Goal: Task Accomplishment & Management: Use online tool/utility

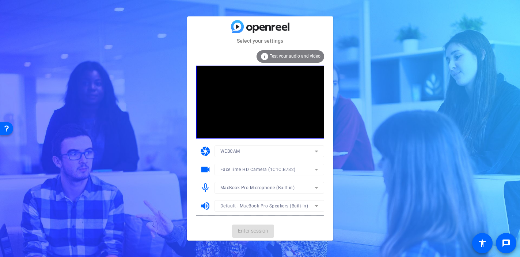
click at [249, 234] on mat-card-actions "Enter session" at bounding box center [260, 231] width 146 height 19
click at [253, 230] on span "Enter session" at bounding box center [253, 232] width 30 height 8
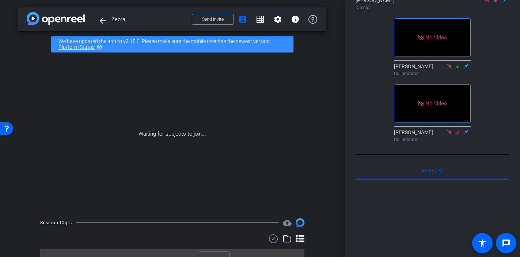
scroll to position [65, 0]
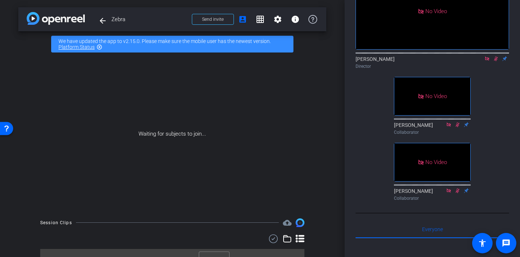
click at [495, 56] on div at bounding box center [431, 53] width 153 height 6
click at [495, 61] on icon at bounding box center [496, 59] width 4 height 5
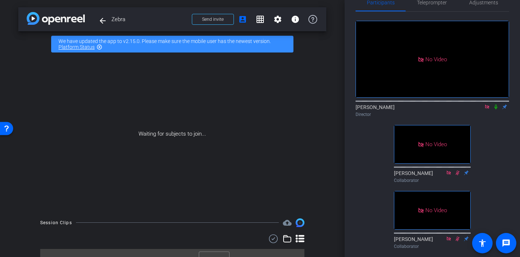
scroll to position [9, 0]
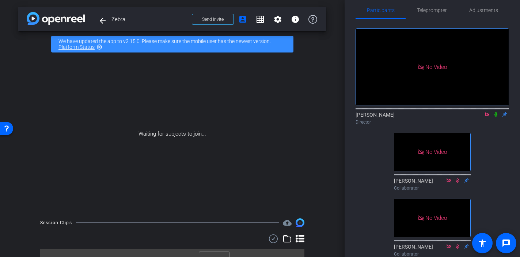
click at [482, 118] on mat-icon at bounding box center [486, 114] width 9 height 7
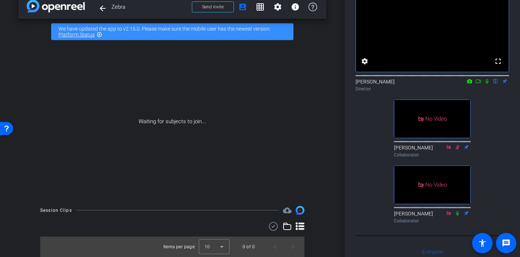
scroll to position [24, 0]
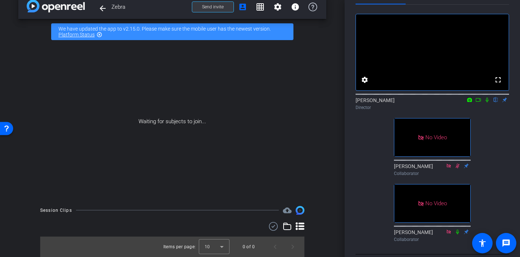
click at [220, 9] on span "Send invite" at bounding box center [213, 7] width 22 height 6
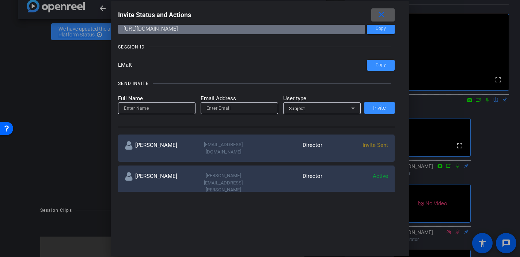
scroll to position [0, 0]
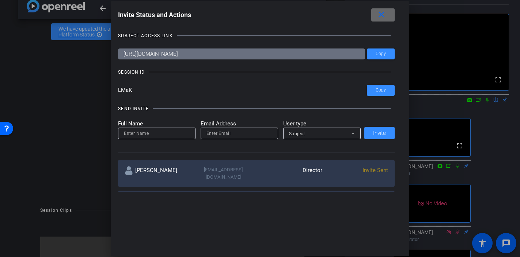
click at [379, 16] on mat-icon "close" at bounding box center [381, 14] width 9 height 9
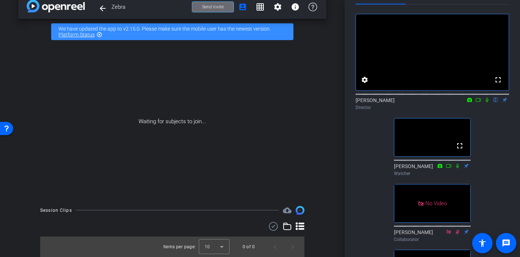
click at [224, 10] on span at bounding box center [212, 7] width 41 height 18
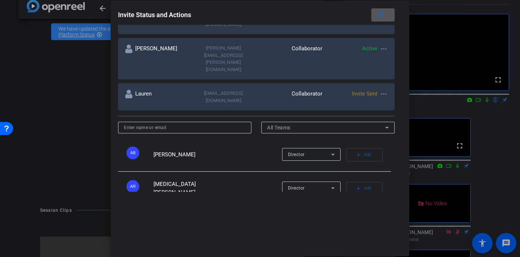
click at [379, 21] on span at bounding box center [382, 15] width 23 height 18
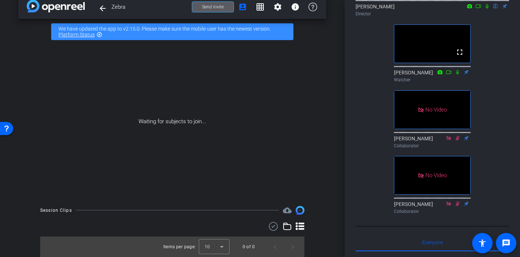
scroll to position [94, 0]
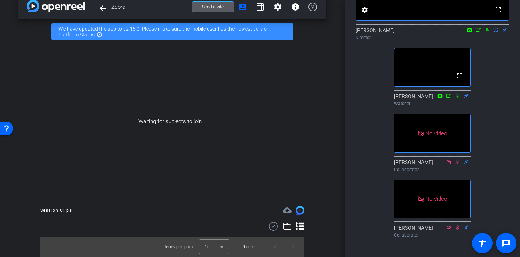
click at [219, 7] on span "Send invite" at bounding box center [213, 7] width 22 height 6
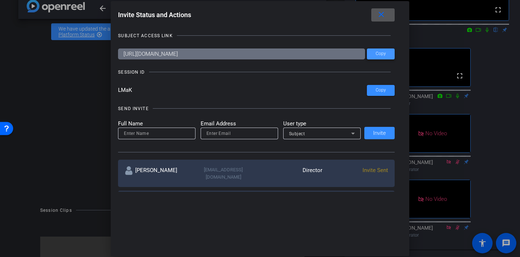
click at [373, 55] on span at bounding box center [381, 54] width 28 height 18
click at [383, 22] on span at bounding box center [382, 15] width 23 height 18
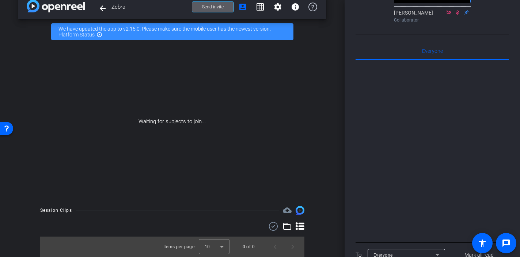
scroll to position [64, 0]
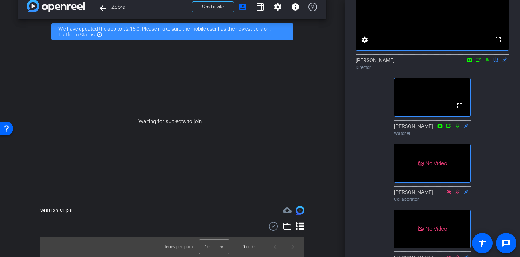
click at [449, 129] on icon at bounding box center [449, 125] width 6 height 5
click at [449, 129] on mat-icon at bounding box center [448, 126] width 9 height 7
click at [449, 129] on icon at bounding box center [449, 125] width 6 height 5
click at [455, 129] on icon at bounding box center [457, 125] width 6 height 5
click at [457, 129] on icon at bounding box center [457, 125] width 6 height 5
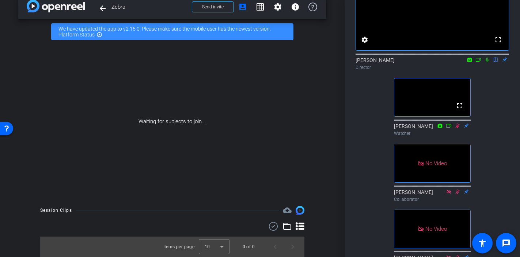
click at [457, 128] on icon at bounding box center [457, 125] width 4 height 5
click at [459, 129] on icon at bounding box center [457, 125] width 6 height 5
click at [448, 129] on icon at bounding box center [449, 125] width 6 height 5
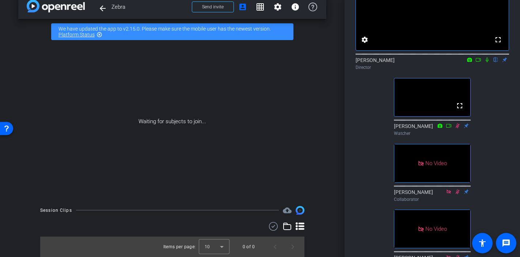
click at [448, 129] on icon at bounding box center [449, 125] width 6 height 5
click at [458, 129] on icon at bounding box center [457, 125] width 6 height 5
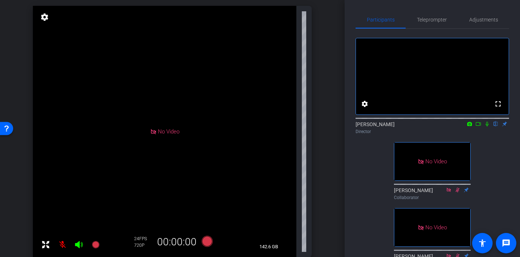
scroll to position [122, 0]
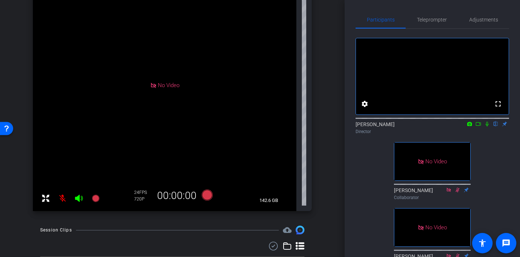
click at [63, 200] on mat-icon at bounding box center [62, 198] width 15 height 15
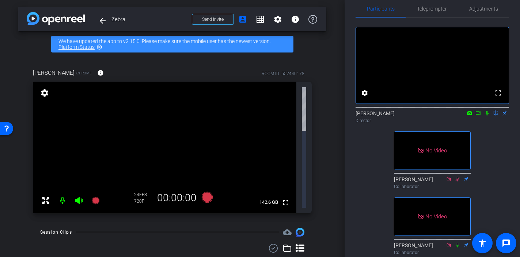
scroll to position [0, 0]
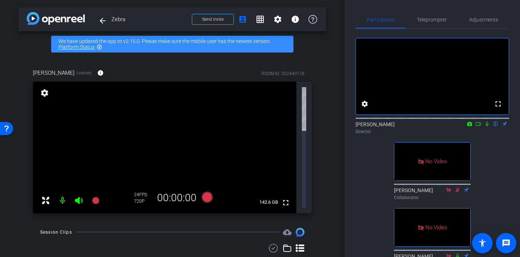
click at [342, 58] on div "arrow_back Zebra Back to project Send invite account_box grid_on settings info …" at bounding box center [172, 128] width 344 height 257
click at [488, 127] on icon at bounding box center [487, 124] width 6 height 5
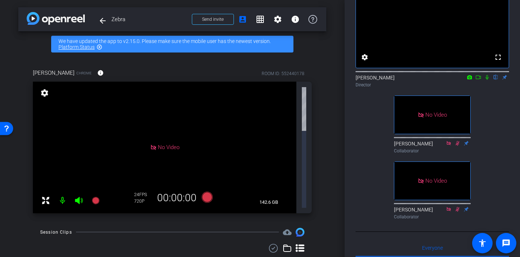
scroll to position [101, 0]
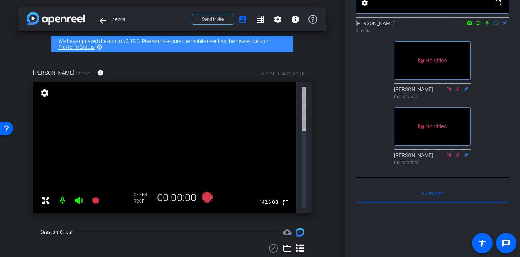
click at [456, 159] on mat-icon at bounding box center [457, 155] width 9 height 7
click at [457, 158] on icon at bounding box center [457, 155] width 6 height 5
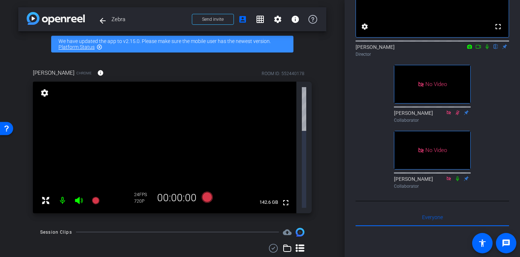
scroll to position [0, 0]
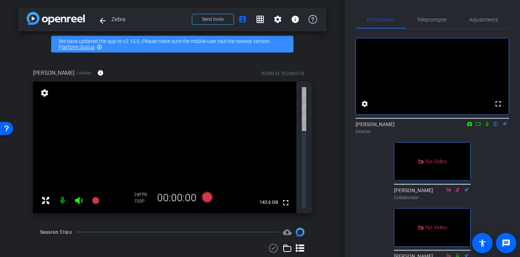
click at [488, 182] on div "fullscreen settings David Lennon flip Director No Video Christine Collaborator …" at bounding box center [431, 149] width 153 height 241
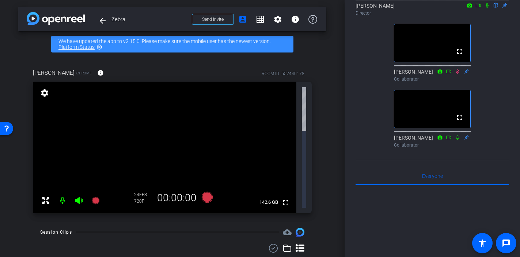
scroll to position [100, 0]
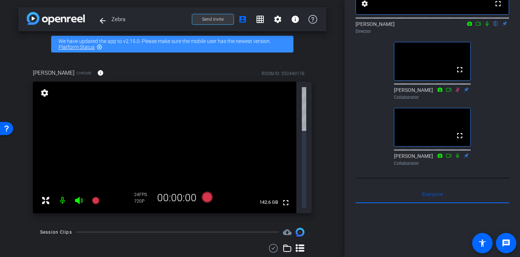
click at [205, 25] on span at bounding box center [212, 20] width 41 height 18
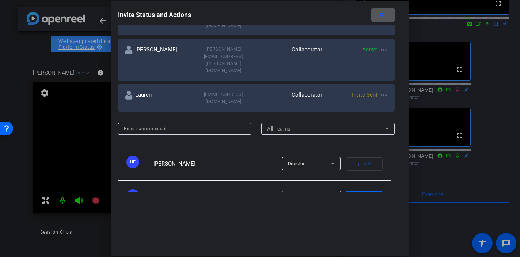
scroll to position [289, 0]
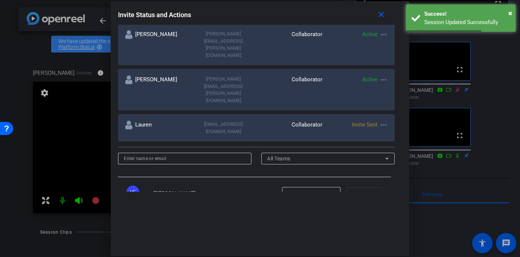
scroll to position [315, 0]
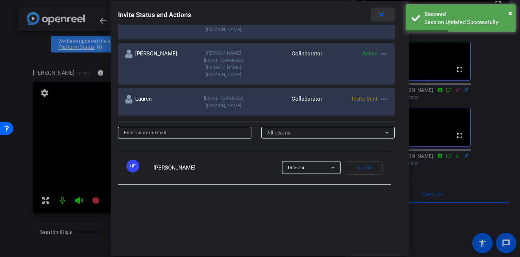
click at [383, 14] on mat-icon "close" at bounding box center [381, 14] width 9 height 9
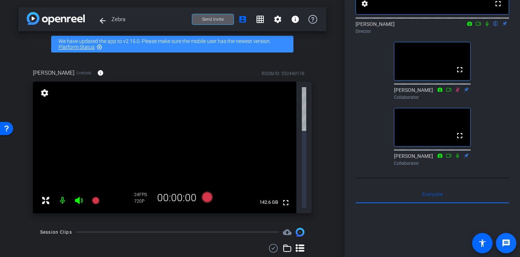
click at [502, 246] on mat-icon "message" at bounding box center [505, 243] width 9 height 9
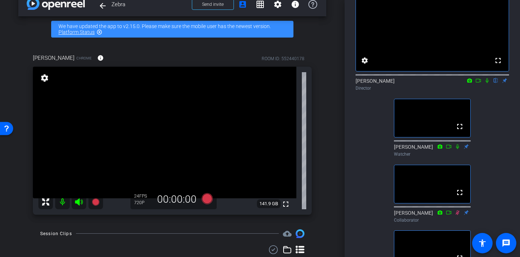
scroll to position [0, 0]
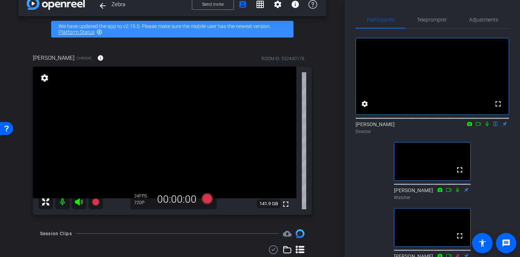
click at [496, 32] on div "fullscreen settings David Lennon flip Director fullscreen Therese Watcher fulls…" at bounding box center [431, 182] width 153 height 306
click at [496, 29] on div "fullscreen settings David Lennon flip Director fullscreen Therese Watcher fulls…" at bounding box center [431, 182] width 153 height 306
click at [488, 20] on span "Adjustments" at bounding box center [483, 19] width 29 height 5
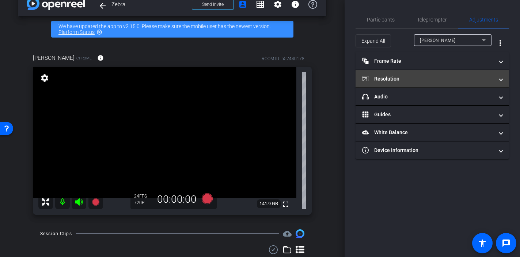
click at [415, 75] on mat-expansion-panel-header "Resolution" at bounding box center [431, 79] width 153 height 18
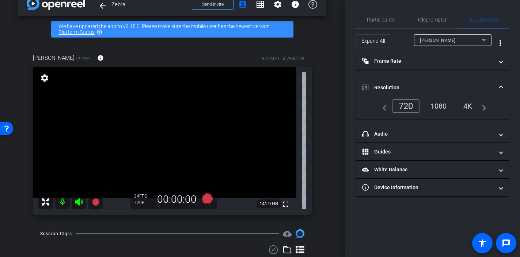
click at [434, 105] on div "1080" at bounding box center [438, 106] width 27 height 12
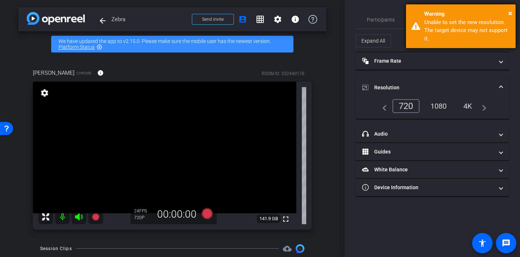
click at [512, 12] on div "× Warning Unable to set the new resolution. The target device may not support i…" at bounding box center [461, 26] width 110 height 44
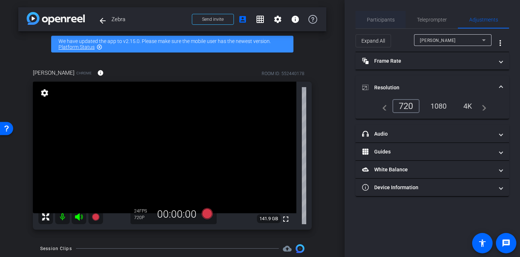
click at [378, 21] on span "Participants" at bounding box center [381, 19] width 28 height 5
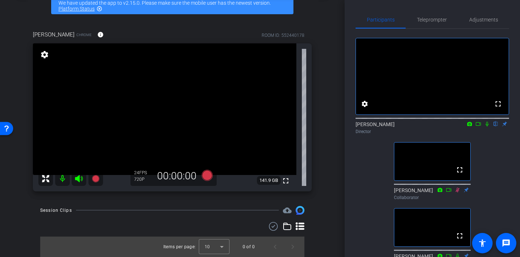
click at [76, 184] on mat-icon at bounding box center [79, 179] width 15 height 15
click at [79, 181] on icon at bounding box center [79, 178] width 8 height 7
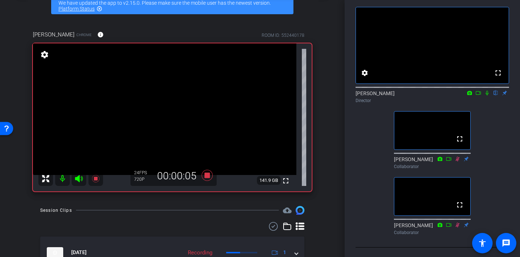
click at [488, 96] on icon at bounding box center [487, 93] width 6 height 5
click at [477, 96] on icon at bounding box center [478, 93] width 6 height 5
click at [495, 96] on icon at bounding box center [496, 93] width 4 height 5
click at [496, 96] on icon at bounding box center [495, 93] width 3 height 5
click at [496, 96] on icon at bounding box center [496, 93] width 4 height 5
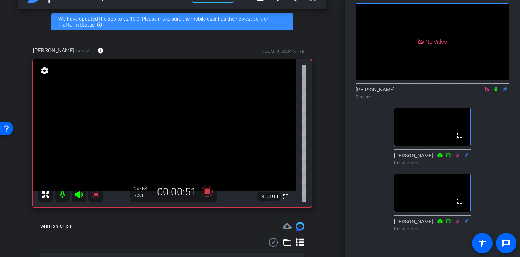
scroll to position [26, 0]
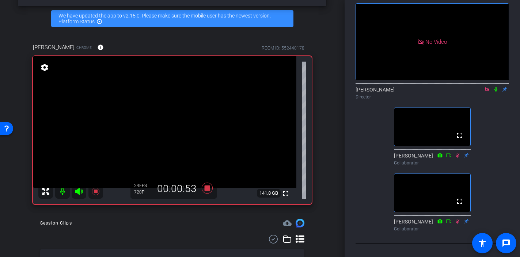
click at [329, 146] on div "arrow_back Zebra Back to project Send invite account_box grid_on settings info …" at bounding box center [172, 102] width 344 height 257
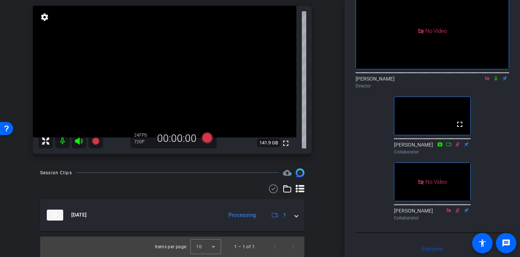
scroll to position [0, 0]
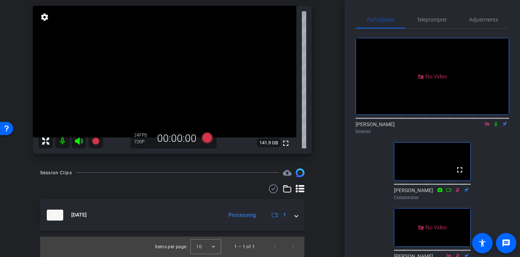
click at [487, 127] on icon at bounding box center [487, 124] width 6 height 5
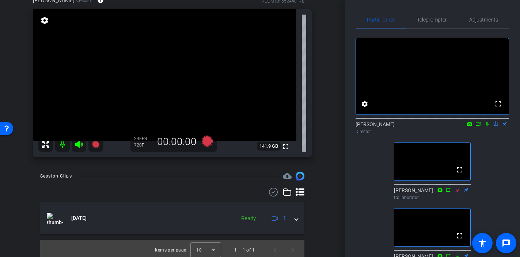
scroll to position [71, 0]
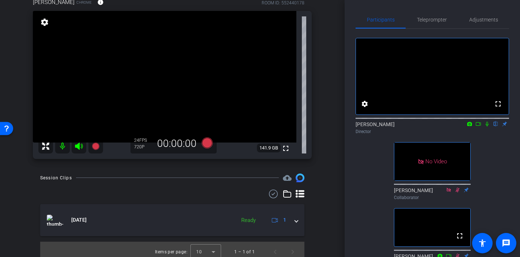
click at [79, 150] on icon at bounding box center [79, 146] width 9 height 9
click at [63, 147] on mat-icon at bounding box center [62, 146] width 15 height 15
click at [59, 146] on mat-icon at bounding box center [62, 146] width 15 height 15
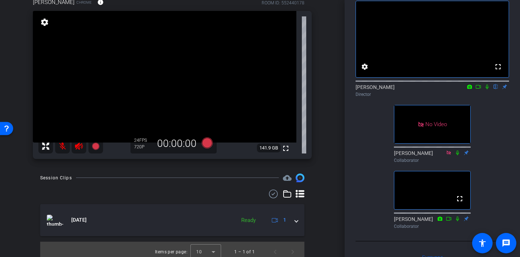
scroll to position [36, 0]
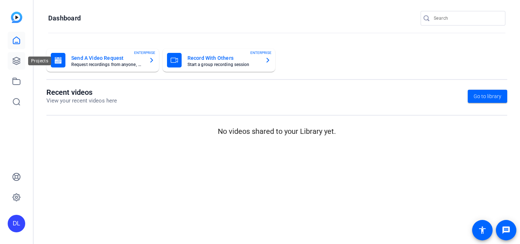
click at [13, 60] on icon at bounding box center [16, 61] width 9 height 9
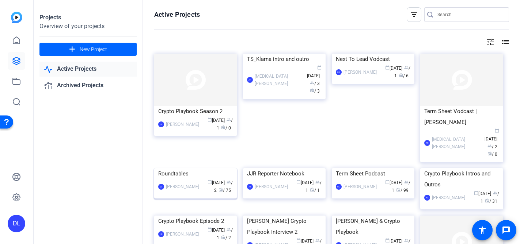
click at [182, 179] on div "Roundtables" at bounding box center [195, 173] width 75 height 11
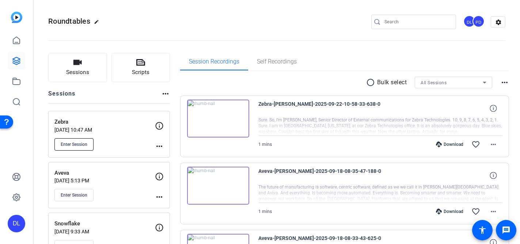
click at [75, 144] on span "Enter Session" at bounding box center [74, 145] width 27 height 6
click at [88, 146] on button "Enter Session" at bounding box center [73, 144] width 39 height 12
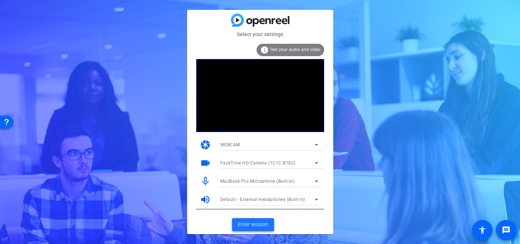
click at [252, 226] on span "Enter session" at bounding box center [253, 225] width 30 height 8
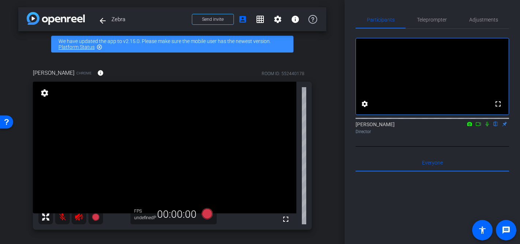
click at [488, 127] on icon at bounding box center [486, 124] width 3 height 5
click at [479, 126] on icon at bounding box center [478, 124] width 5 height 4
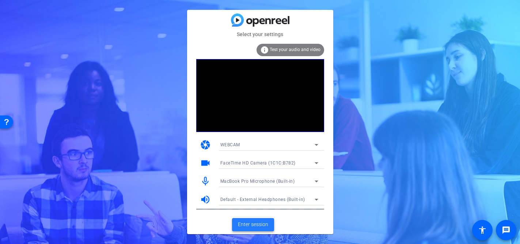
click at [249, 225] on span "Enter session" at bounding box center [253, 225] width 30 height 8
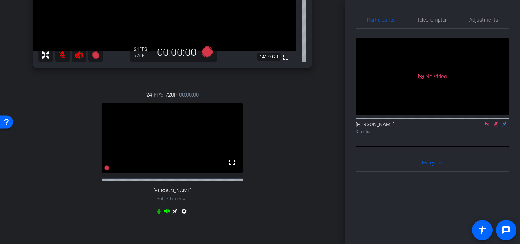
scroll to position [191, 0]
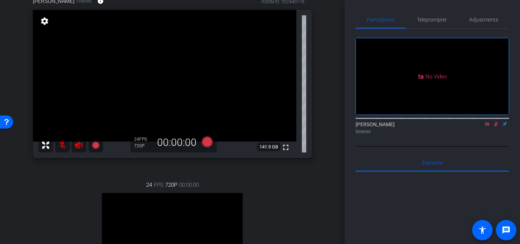
click at [295, 122] on video at bounding box center [164, 76] width 263 height 132
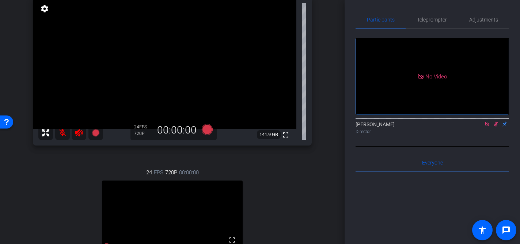
scroll to position [153, 0]
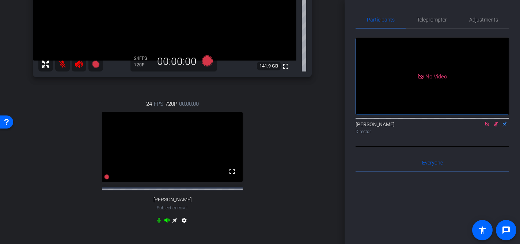
click at [176, 224] on icon at bounding box center [175, 221] width 6 height 6
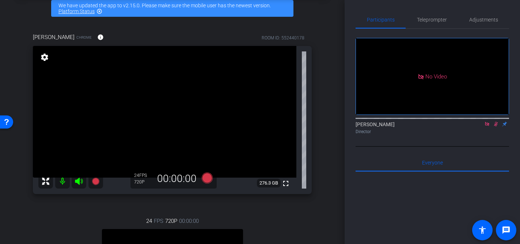
scroll to position [0, 0]
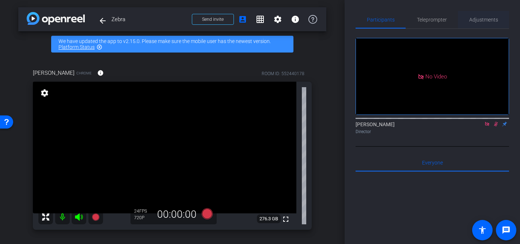
click at [471, 16] on span "Adjustments" at bounding box center [483, 20] width 29 height 18
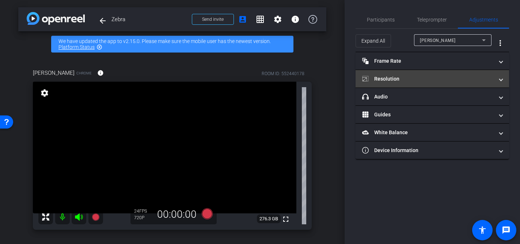
click at [457, 77] on mat-panel-title "Resolution" at bounding box center [427, 79] width 131 height 8
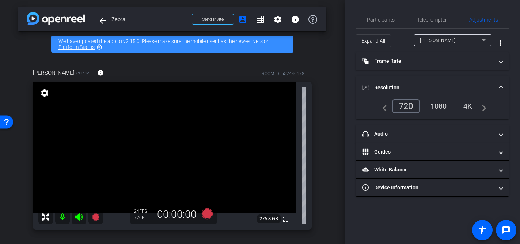
click at [439, 105] on div "1080" at bounding box center [438, 106] width 27 height 12
click at [437, 104] on div "1080" at bounding box center [438, 106] width 27 height 12
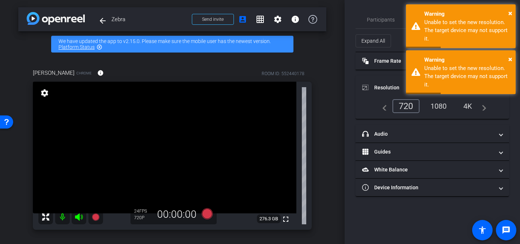
click at [439, 106] on div "1080" at bounding box center [438, 106] width 27 height 12
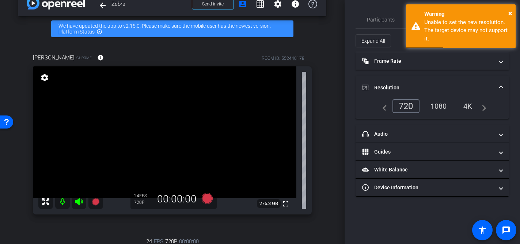
scroll to position [16, 0]
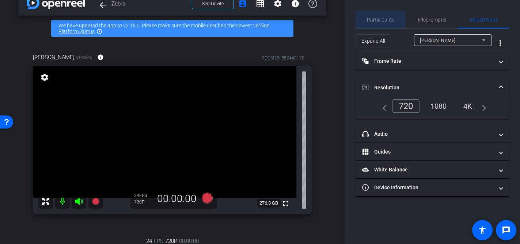
click at [382, 19] on span "Participants" at bounding box center [381, 19] width 28 height 5
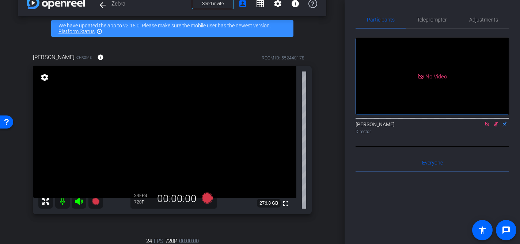
click at [62, 204] on mat-icon at bounding box center [62, 201] width 15 height 15
click at [64, 204] on mat-icon at bounding box center [62, 201] width 15 height 15
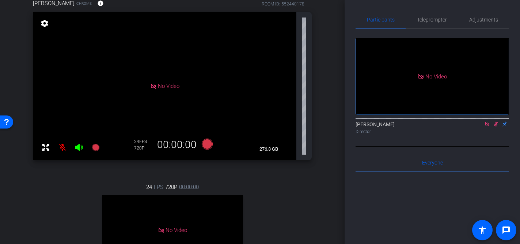
scroll to position [67, 0]
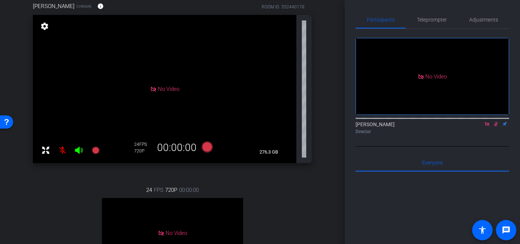
click at [80, 152] on icon at bounding box center [79, 150] width 9 height 9
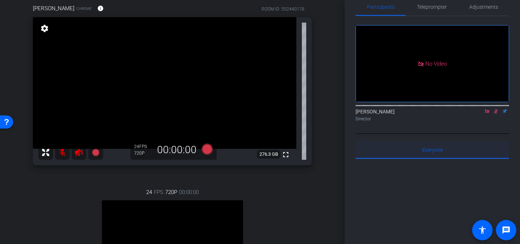
scroll to position [69, 0]
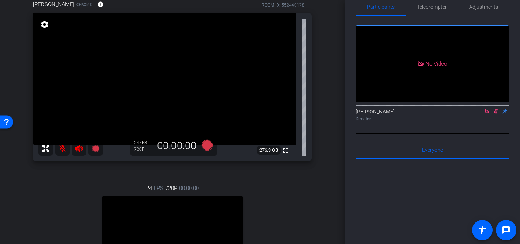
click at [494, 114] on icon at bounding box center [496, 111] width 6 height 5
click at [80, 148] on icon at bounding box center [79, 148] width 8 height 7
click at [64, 149] on mat-icon at bounding box center [62, 148] width 15 height 15
click at [490, 115] on mat-icon at bounding box center [486, 111] width 9 height 7
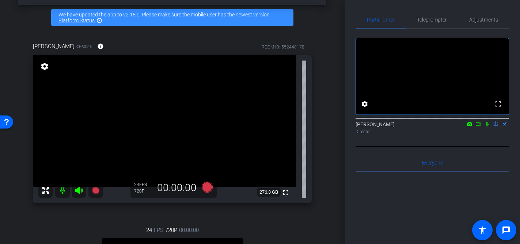
scroll to position [46, 0]
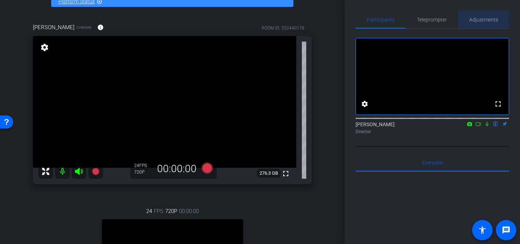
click at [482, 19] on span "Adjustments" at bounding box center [483, 19] width 29 height 5
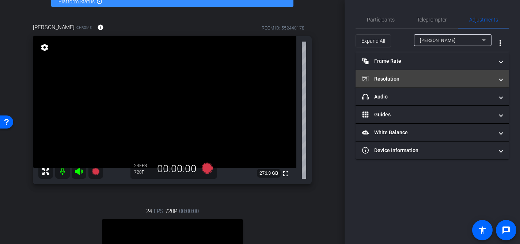
click at [425, 83] on mat-panel-title "Resolution" at bounding box center [427, 79] width 131 height 8
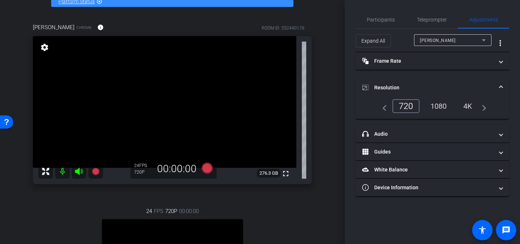
click at [436, 104] on div "1080" at bounding box center [438, 106] width 27 height 12
click at [480, 15] on span "Adjustments" at bounding box center [483, 20] width 29 height 18
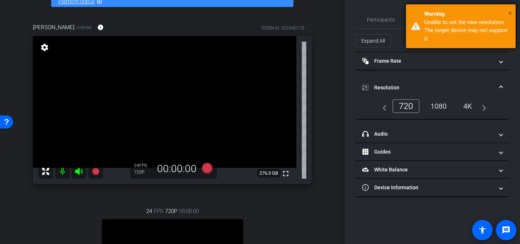
click at [511, 12] on span "×" at bounding box center [510, 13] width 4 height 9
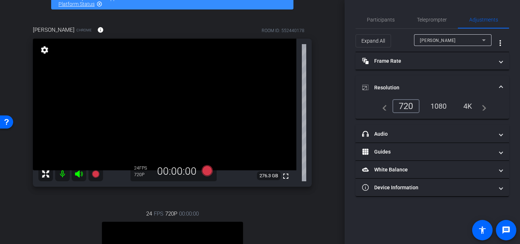
scroll to position [0, 0]
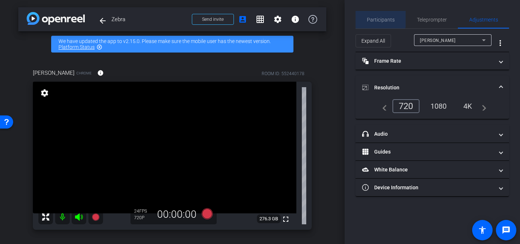
click at [377, 17] on span "Participants" at bounding box center [381, 19] width 28 height 5
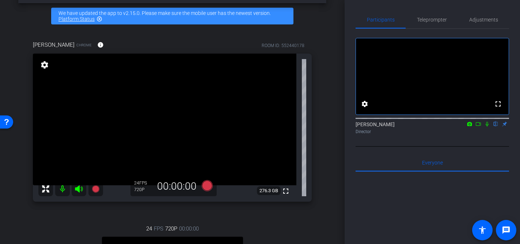
scroll to position [9, 0]
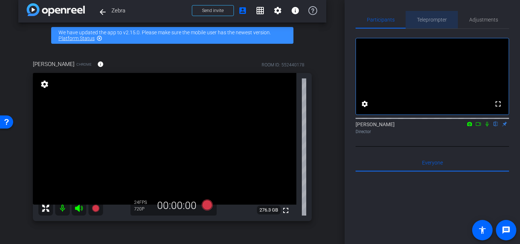
click at [430, 24] on span "Teleprompter" at bounding box center [432, 20] width 30 height 18
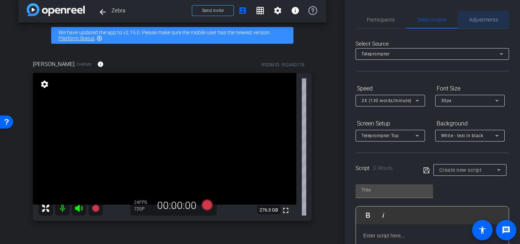
click at [487, 24] on span "Adjustments" at bounding box center [483, 20] width 29 height 18
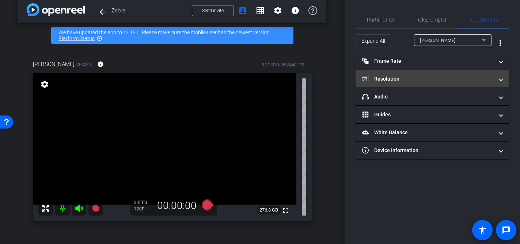
click at [442, 76] on mat-panel-title "Resolution" at bounding box center [427, 79] width 131 height 8
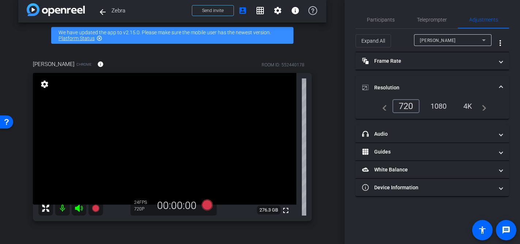
click at [433, 104] on div "1080" at bounding box center [438, 106] width 27 height 12
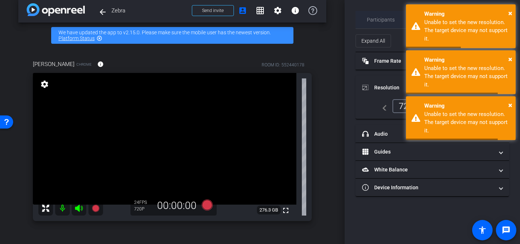
click at [385, 19] on span "Participants" at bounding box center [381, 19] width 28 height 5
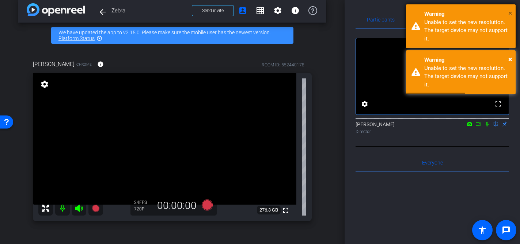
click at [510, 14] on span "×" at bounding box center [510, 13] width 4 height 9
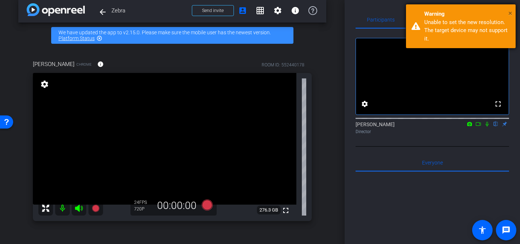
click at [508, 12] on span "×" at bounding box center [510, 13] width 4 height 9
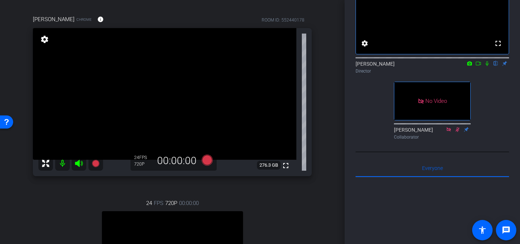
scroll to position [99, 0]
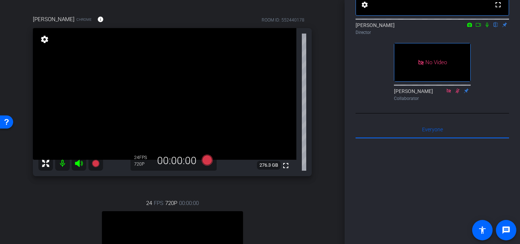
click at [368, 104] on div "fullscreen settings David Lennon flip Director No Video Scott Collaborator" at bounding box center [431, 17] width 153 height 175
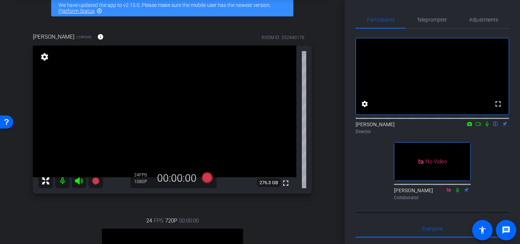
scroll to position [39, 0]
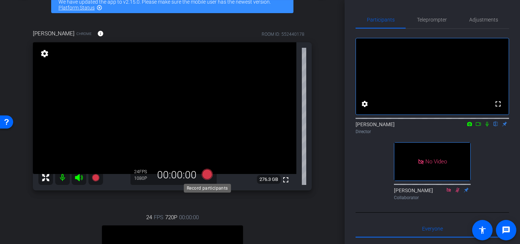
click at [207, 177] on icon at bounding box center [206, 174] width 11 height 11
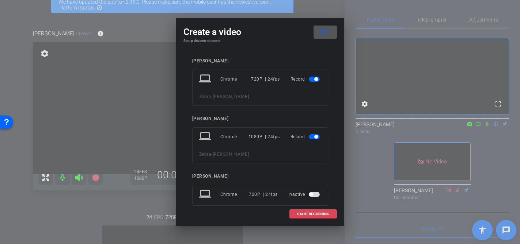
click at [310, 214] on span "START RECORDING" at bounding box center [313, 215] width 32 height 4
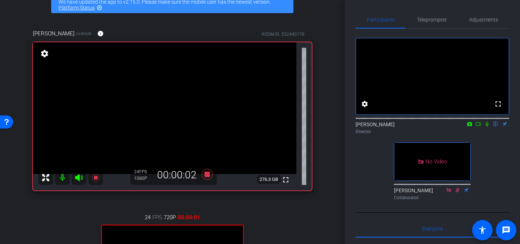
click at [486, 127] on icon at bounding box center [487, 124] width 6 height 5
click at [480, 127] on icon at bounding box center [478, 124] width 6 height 5
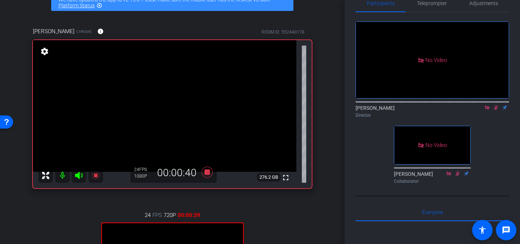
scroll to position [0, 0]
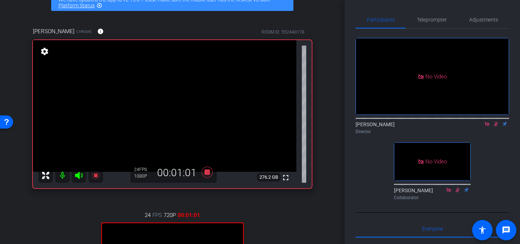
click at [495, 127] on icon at bounding box center [496, 124] width 4 height 5
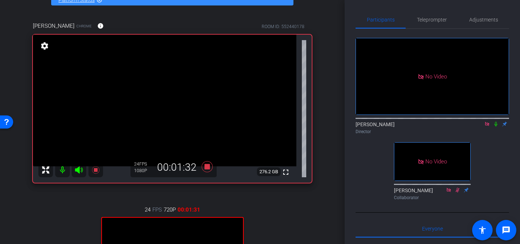
click at [496, 127] on icon at bounding box center [496, 124] width 6 height 5
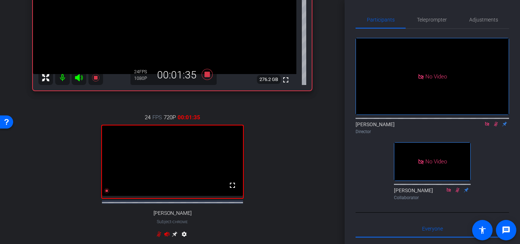
scroll to position [143, 0]
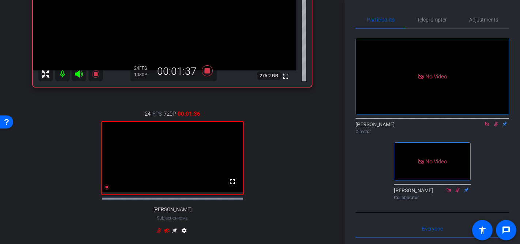
click at [166, 233] on icon at bounding box center [166, 230] width 5 height 5
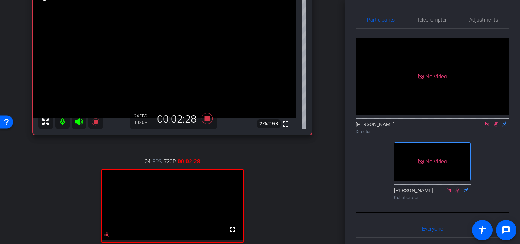
scroll to position [64, 0]
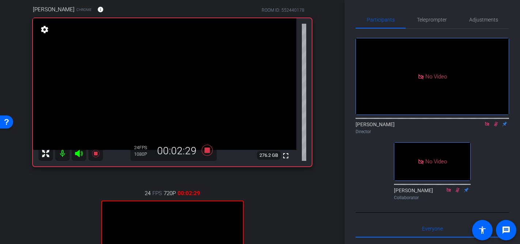
click at [495, 127] on icon at bounding box center [496, 124] width 6 height 5
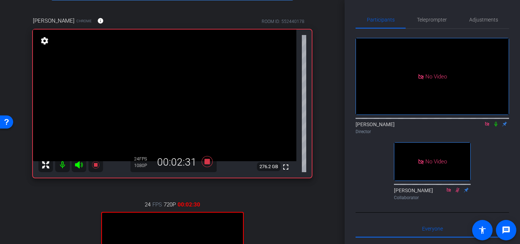
scroll to position [51, 0]
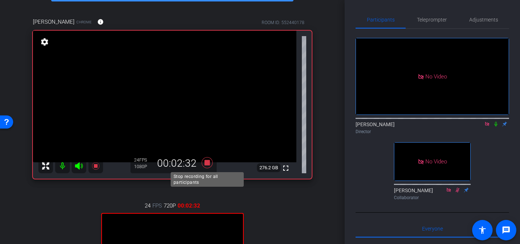
click at [208, 166] on icon at bounding box center [207, 162] width 18 height 13
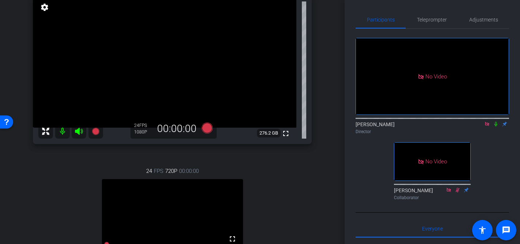
scroll to position [114, 0]
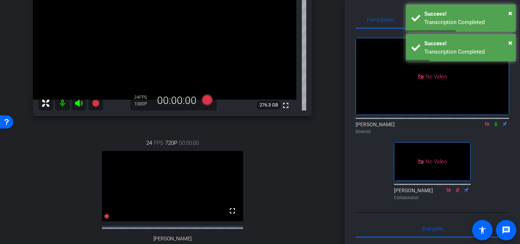
click at [484, 127] on icon at bounding box center [487, 124] width 6 height 5
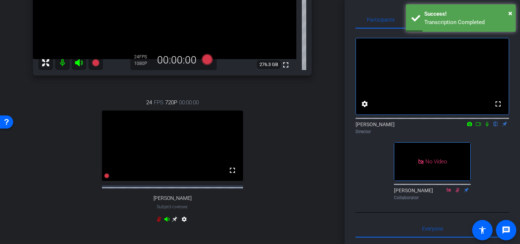
click at [159, 225] on div "settings" at bounding box center [172, 221] width 33 height 9
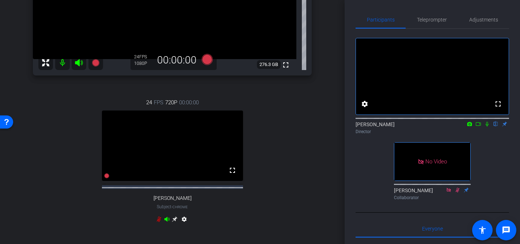
click at [159, 222] on icon at bounding box center [159, 219] width 4 height 5
click at [475, 127] on icon at bounding box center [478, 124] width 6 height 5
click at [486, 127] on icon at bounding box center [487, 124] width 6 height 5
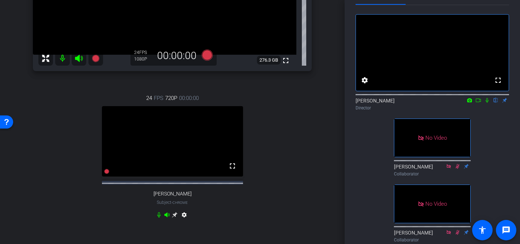
scroll to position [165, 0]
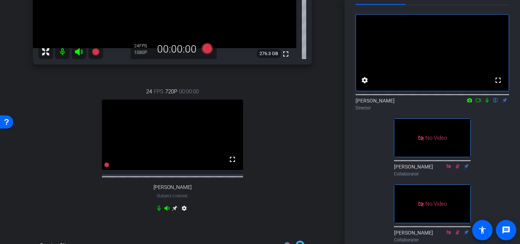
click at [176, 211] on icon at bounding box center [175, 209] width 6 height 6
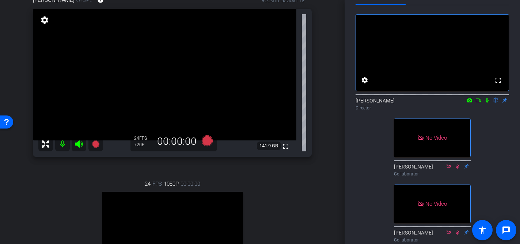
scroll to position [69, 0]
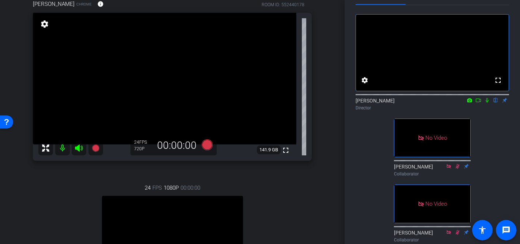
click at [325, 129] on div "Therese Van Ryne Chrome info ROOM ID: 552440178 fullscreen settings 141.9 GB 24…" at bounding box center [172, 159] width 308 height 342
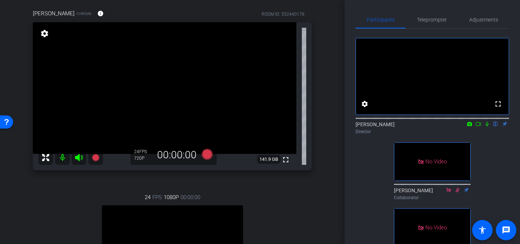
scroll to position [59, 0]
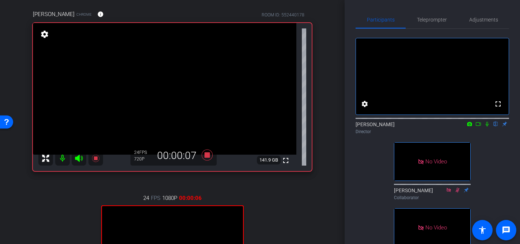
click at [485, 127] on icon at bounding box center [487, 124] width 6 height 5
click at [489, 127] on icon at bounding box center [487, 124] width 6 height 5
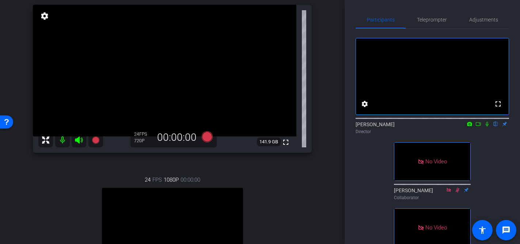
scroll to position [78, 0]
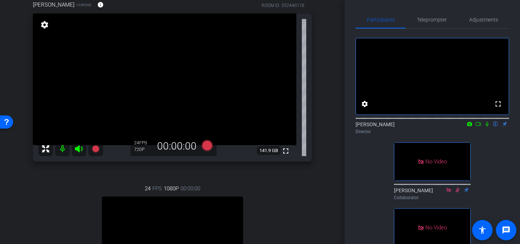
click at [333, 194] on div "arrow_back Zebra Back to project Send invite account_box grid_on settings info …" at bounding box center [172, 122] width 344 height 244
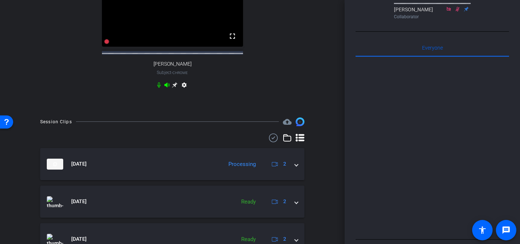
scroll to position [320, 0]
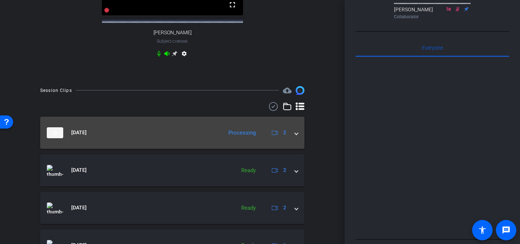
click at [294, 138] on div "Sep 22, 2025 Processing 2" at bounding box center [171, 132] width 248 height 11
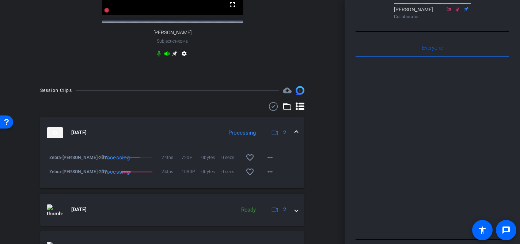
scroll to position [369, 0]
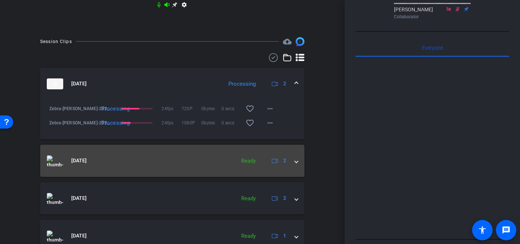
click at [297, 165] on span at bounding box center [296, 161] width 3 height 8
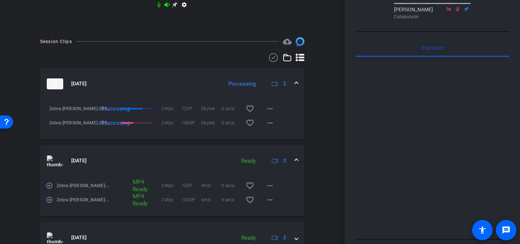
click at [48, 190] on mat-icon "play_circle_outline" at bounding box center [49, 185] width 7 height 7
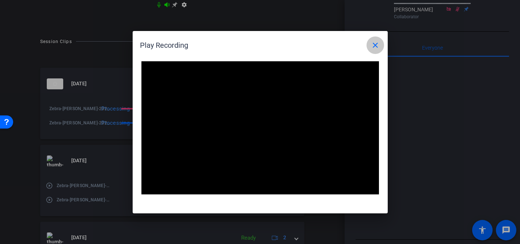
click at [378, 44] on mat-icon "close" at bounding box center [375, 45] width 9 height 9
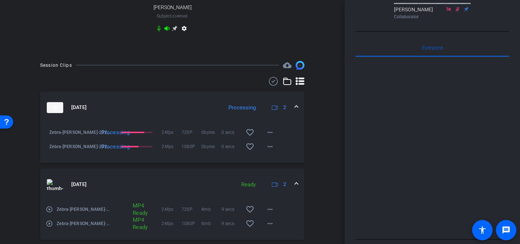
scroll to position [339, 0]
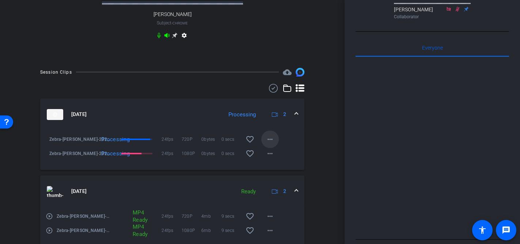
click at [269, 144] on mat-icon "more_horiz" at bounding box center [270, 139] width 9 height 9
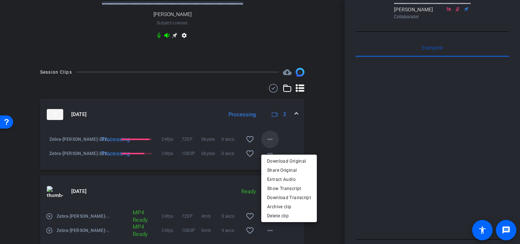
click at [269, 146] on div at bounding box center [260, 122] width 520 height 244
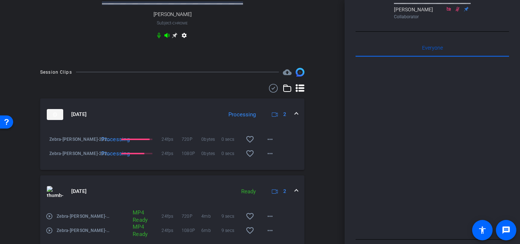
click at [310, 146] on div "Session Clips cloud_upload Sep 22, 2025 Processing 2 Zebra-Therese Van Ryne-202…" at bounding box center [172, 208] width 308 height 280
click at [296, 118] on span at bounding box center [296, 115] width 3 height 8
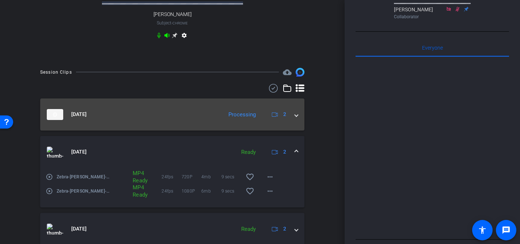
click at [296, 118] on span at bounding box center [296, 115] width 3 height 8
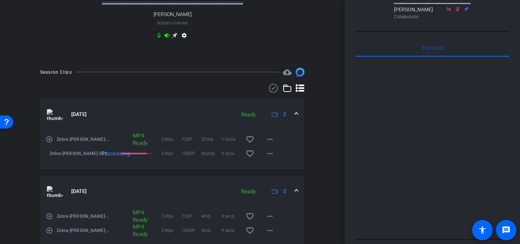
click at [48, 143] on mat-icon "play_circle_outline" at bounding box center [49, 139] width 7 height 7
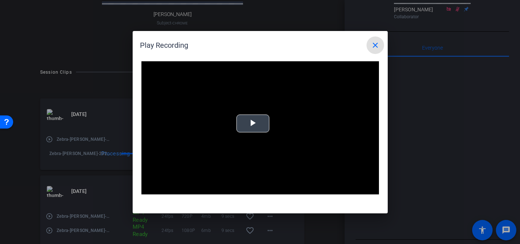
click at [274, 126] on video "Video Player" at bounding box center [259, 128] width 237 height 134
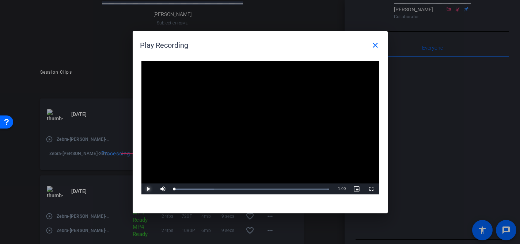
click at [151, 189] on span "Video Player" at bounding box center [148, 189] width 15 height 0
click at [208, 189] on div "Loaded : 100.00% 0:13 0:00" at bounding box center [251, 189] width 155 height 2
click at [374, 44] on mat-icon "close" at bounding box center [375, 45] width 9 height 9
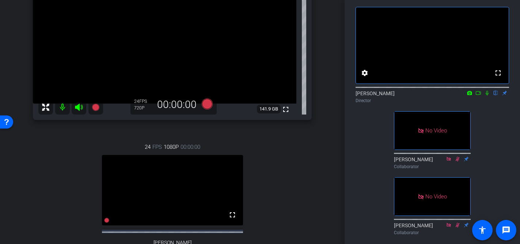
scroll to position [115, 0]
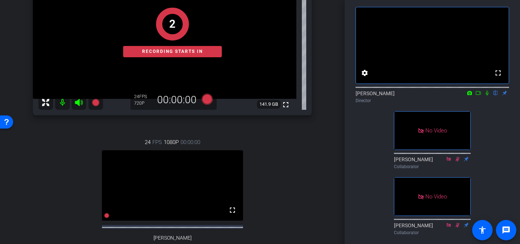
click at [479, 95] on icon at bounding box center [478, 93] width 5 height 4
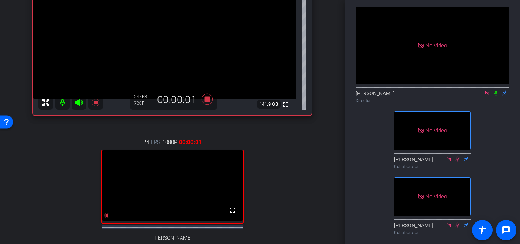
click at [495, 96] on icon at bounding box center [495, 93] width 3 height 5
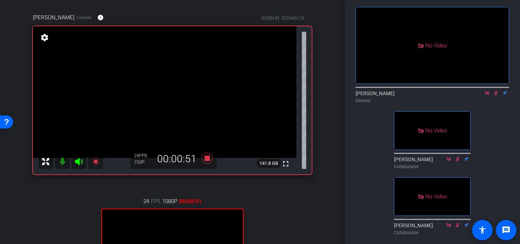
scroll to position [54, 0]
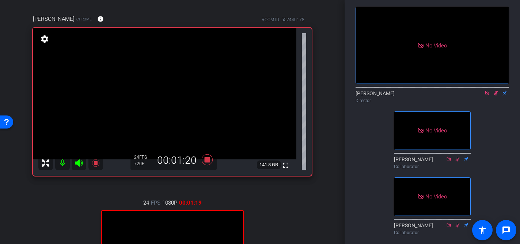
click at [496, 96] on icon at bounding box center [496, 93] width 4 height 5
click at [496, 96] on icon at bounding box center [495, 93] width 3 height 5
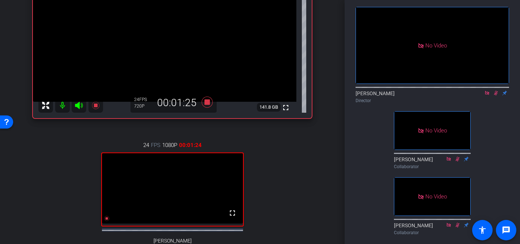
scroll to position [50, 0]
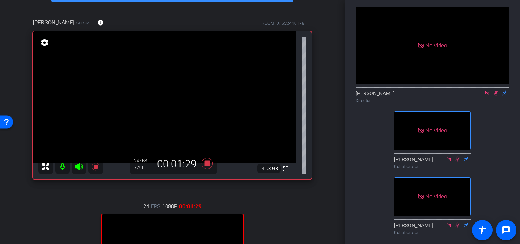
click at [495, 96] on icon at bounding box center [496, 93] width 4 height 5
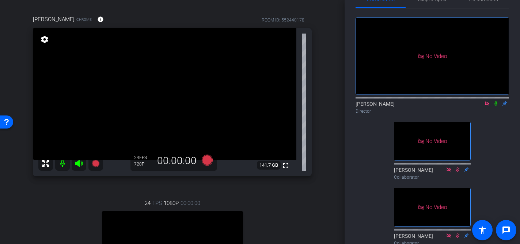
scroll to position [54, 0]
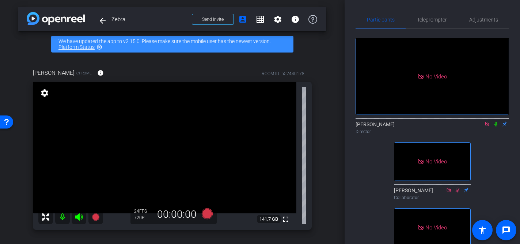
click at [486, 122] on icon at bounding box center [487, 124] width 6 height 5
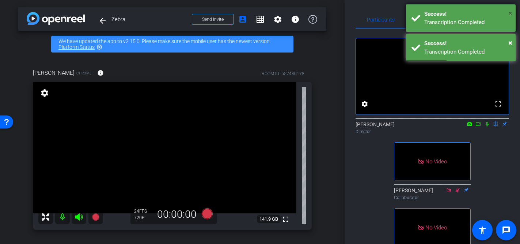
click at [511, 12] on span "×" at bounding box center [510, 13] width 4 height 9
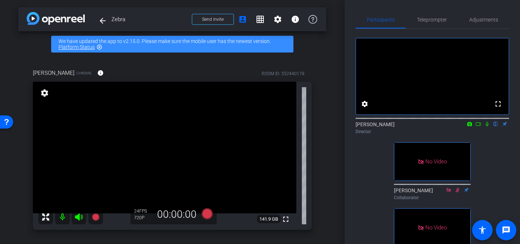
click at [479, 127] on icon at bounding box center [478, 124] width 6 height 5
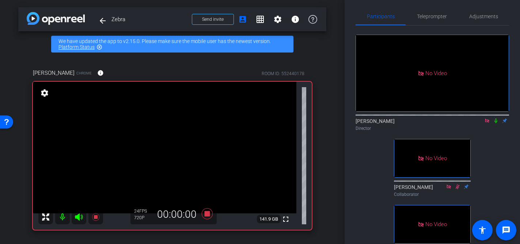
scroll to position [14, 0]
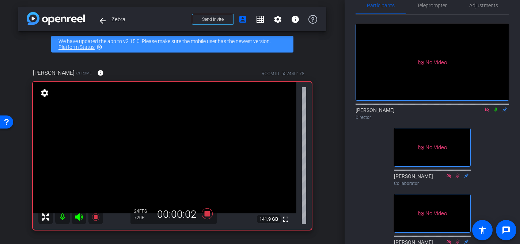
click at [496, 112] on icon at bounding box center [496, 109] width 6 height 5
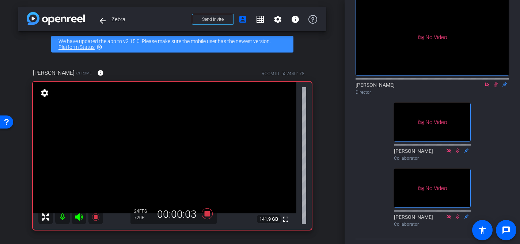
scroll to position [47, 0]
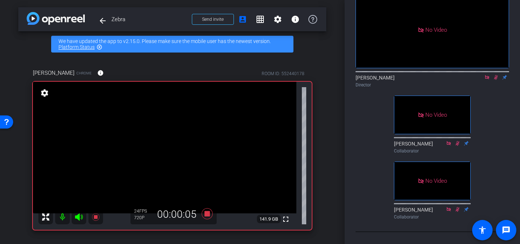
click at [496, 80] on icon at bounding box center [496, 77] width 6 height 5
click at [495, 80] on icon at bounding box center [496, 77] width 6 height 5
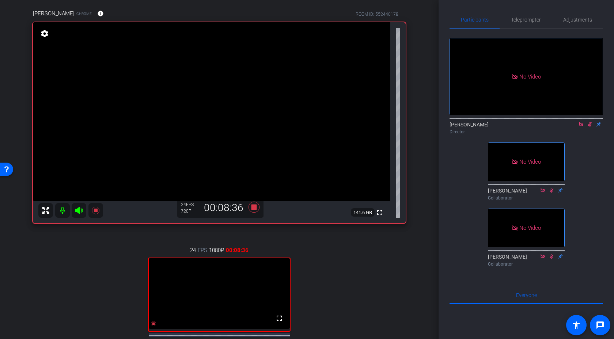
scroll to position [56, 0]
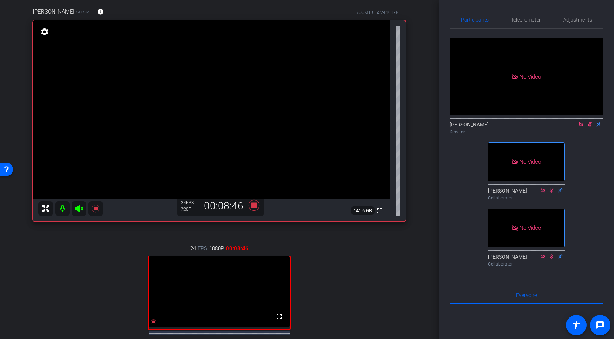
click at [519, 127] on icon at bounding box center [590, 124] width 6 height 5
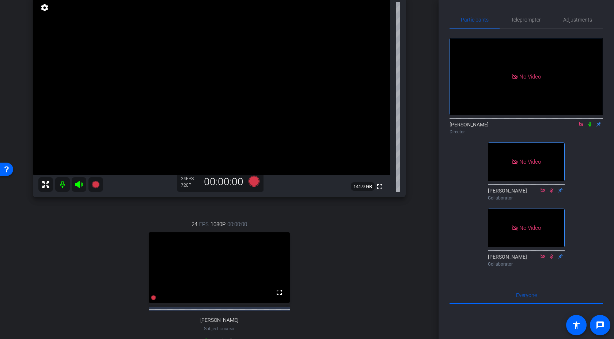
scroll to position [70, 0]
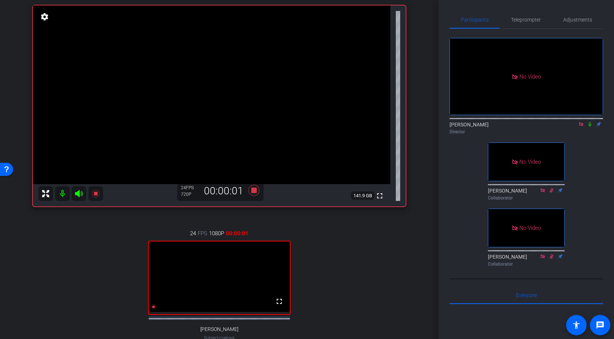
click at [519, 127] on icon at bounding box center [590, 124] width 6 height 5
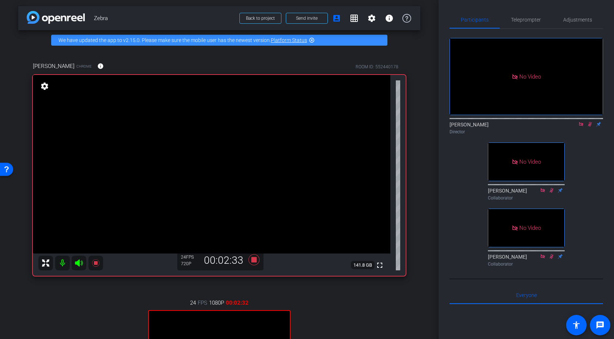
scroll to position [0, 0]
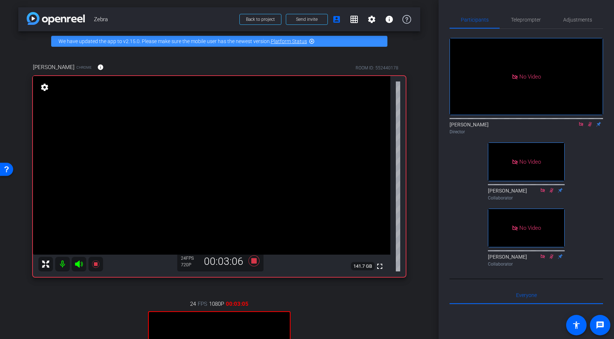
click at [519, 127] on icon at bounding box center [590, 124] width 4 height 5
click at [519, 127] on icon at bounding box center [590, 124] width 6 height 5
click at [519, 127] on icon at bounding box center [590, 124] width 4 height 5
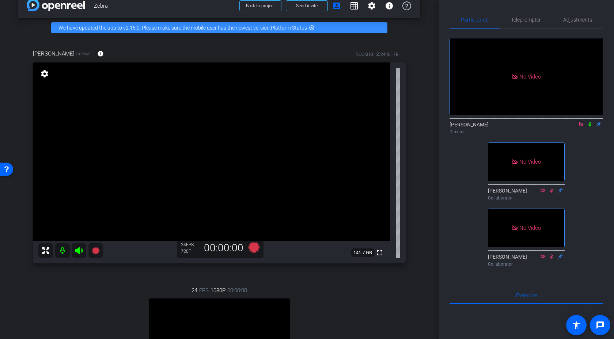
click at [519, 127] on icon at bounding box center [589, 124] width 3 height 5
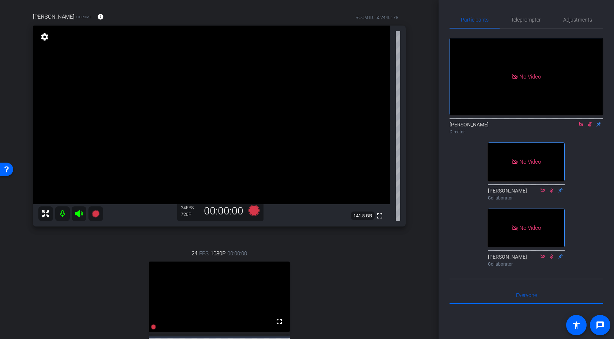
scroll to position [64, 0]
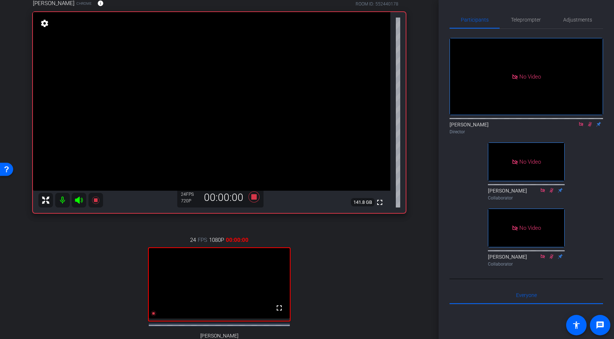
click at [519, 127] on icon at bounding box center [590, 124] width 6 height 5
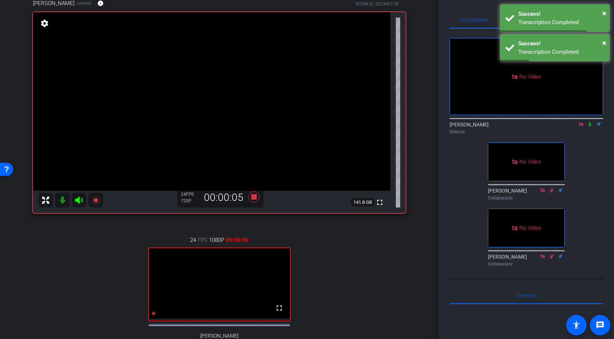
click at [519, 127] on icon at bounding box center [590, 124] width 6 height 5
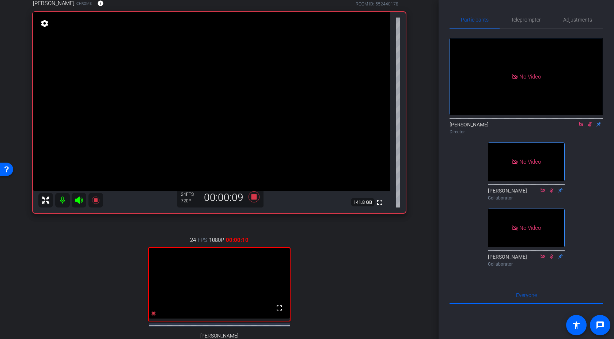
click at [519, 127] on icon at bounding box center [590, 124] width 6 height 5
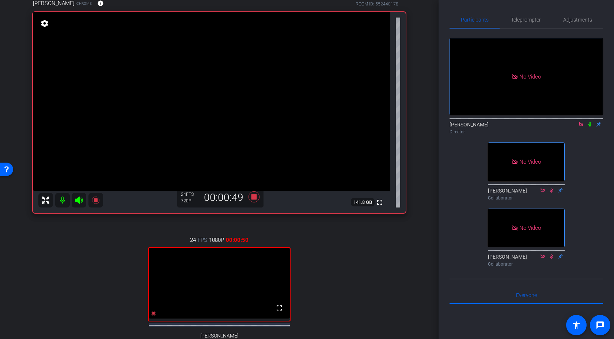
click at [519, 127] on icon at bounding box center [590, 124] width 6 height 5
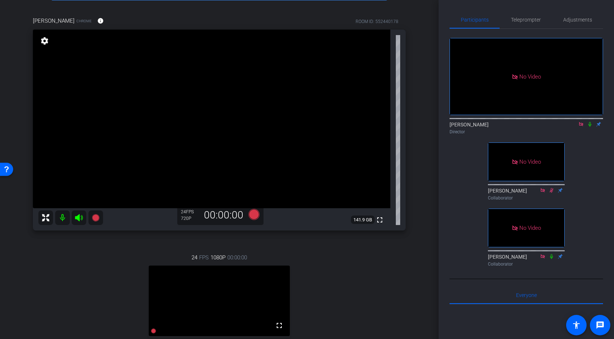
scroll to position [46, 0]
click at [519, 127] on icon at bounding box center [581, 124] width 6 height 5
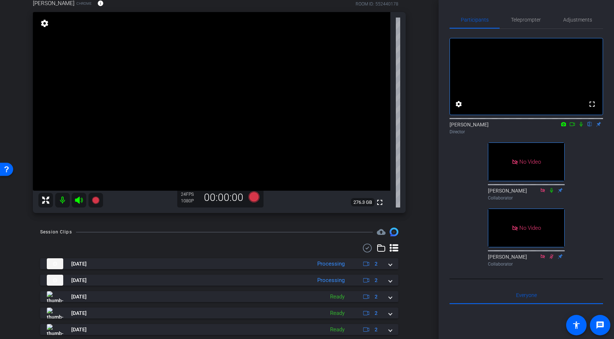
scroll to position [0, 0]
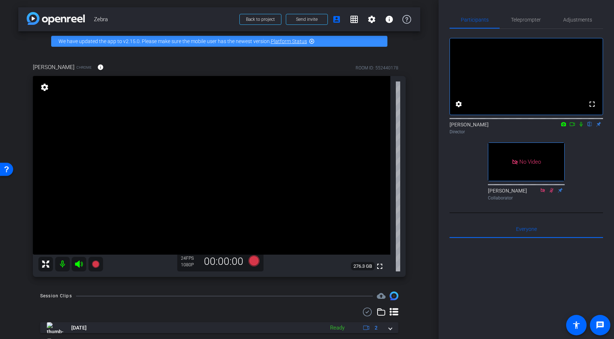
click at [519, 126] on icon at bounding box center [571, 124] width 5 height 4
click at [519, 127] on icon at bounding box center [590, 124] width 6 height 5
click at [519, 199] on div "No Video [PERSON_NAME] Director No Video [PERSON_NAME] Collaborator" at bounding box center [525, 116] width 153 height 175
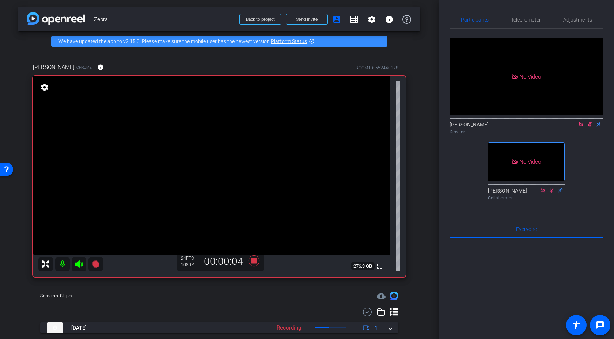
click at [519, 127] on icon at bounding box center [590, 124] width 4 height 5
click at [519, 127] on icon at bounding box center [589, 124] width 3 height 5
click at [519, 127] on icon at bounding box center [590, 124] width 6 height 5
click at [519, 127] on icon at bounding box center [589, 124] width 3 height 5
click at [519, 127] on icon at bounding box center [590, 124] width 6 height 5
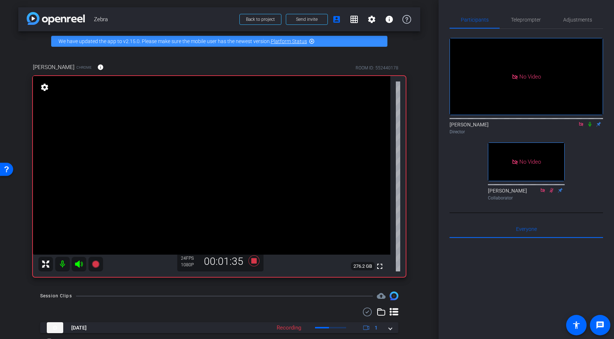
click at [519, 127] on icon at bounding box center [590, 124] width 6 height 5
drag, startPoint x: 588, startPoint y: 136, endPoint x: 586, endPoint y: 155, distance: 18.7
click at [519, 155] on div "No Video [PERSON_NAME] Director No Video [PERSON_NAME] Collaborator" at bounding box center [525, 116] width 153 height 175
click at [519, 154] on div "No Video [PERSON_NAME] Director No Video [PERSON_NAME] Collaborator" at bounding box center [525, 116] width 153 height 175
click at [519, 127] on icon at bounding box center [590, 124] width 6 height 5
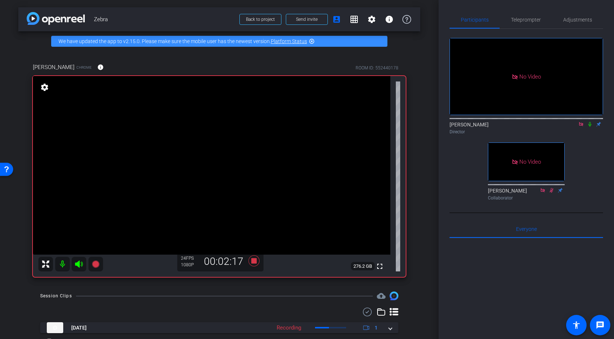
click at [519, 127] on icon at bounding box center [589, 124] width 3 height 5
click at [519, 127] on icon at bounding box center [590, 124] width 4 height 5
click at [519, 127] on mat-icon at bounding box center [589, 124] width 9 height 7
click at [519, 127] on icon at bounding box center [590, 124] width 6 height 5
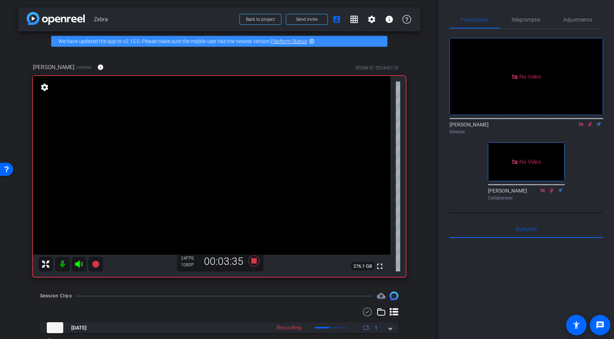
click at [519, 127] on icon at bounding box center [590, 124] width 6 height 5
click at [519, 127] on icon at bounding box center [590, 124] width 4 height 5
click at [519, 127] on icon at bounding box center [590, 124] width 6 height 5
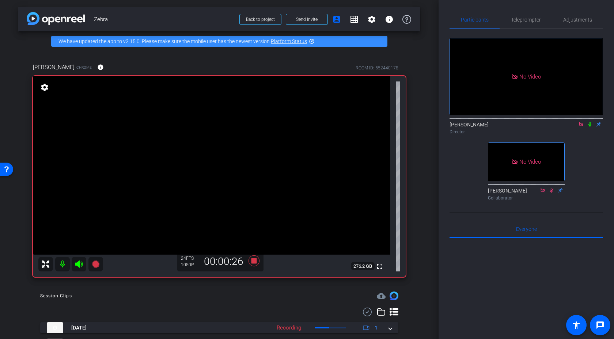
click at [519, 127] on icon at bounding box center [590, 124] width 6 height 5
click at [519, 127] on icon at bounding box center [589, 124] width 3 height 5
click at [519, 127] on icon at bounding box center [590, 124] width 4 height 5
click at [519, 127] on icon at bounding box center [589, 124] width 3 height 5
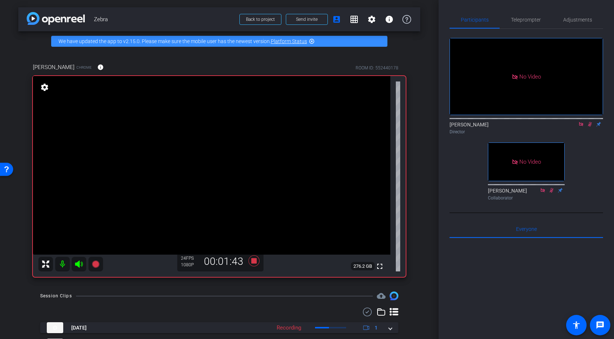
click at [519, 127] on icon at bounding box center [590, 124] width 6 height 5
click at [519, 127] on icon at bounding box center [590, 124] width 4 height 5
click at [519, 127] on icon at bounding box center [589, 124] width 3 height 5
click at [519, 127] on icon at bounding box center [590, 124] width 6 height 5
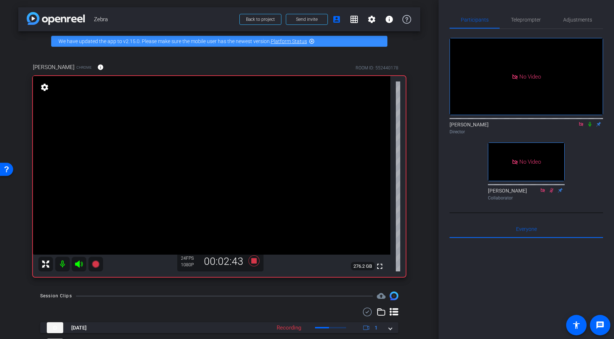
click at [519, 127] on icon at bounding box center [590, 124] width 6 height 5
click at [519, 127] on icon at bounding box center [589, 124] width 3 height 5
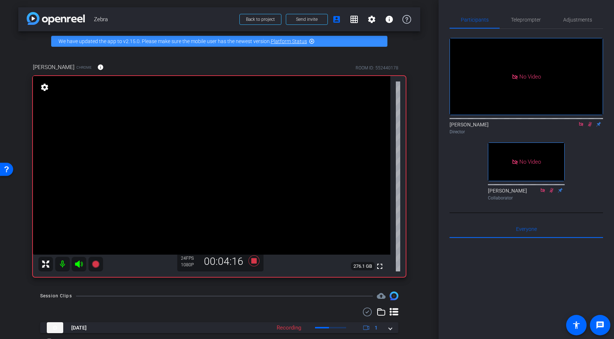
click at [519, 127] on icon at bounding box center [590, 124] width 6 height 5
click at [519, 127] on mat-icon at bounding box center [589, 124] width 9 height 7
click at [519, 135] on div "[PERSON_NAME] Director" at bounding box center [525, 128] width 153 height 14
click at [519, 127] on icon at bounding box center [590, 124] width 4 height 5
click at [519, 127] on icon at bounding box center [590, 124] width 6 height 5
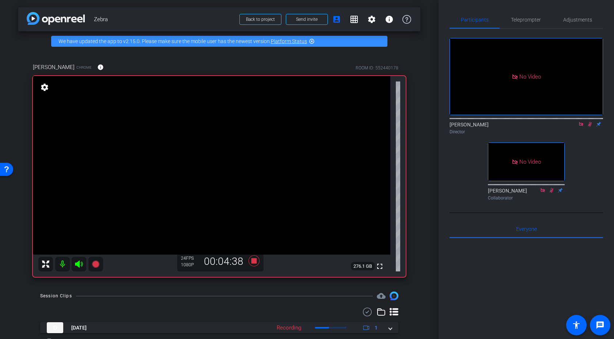
click at [519, 127] on icon at bounding box center [590, 124] width 4 height 5
click at [519, 127] on icon at bounding box center [589, 124] width 3 height 5
click at [519, 127] on icon at bounding box center [590, 124] width 4 height 5
click at [519, 127] on icon at bounding box center [590, 124] width 6 height 5
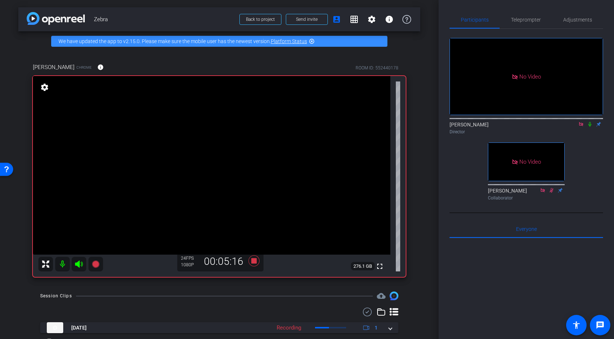
click at [519, 127] on icon at bounding box center [590, 124] width 6 height 5
click at [519, 127] on icon at bounding box center [590, 124] width 4 height 5
click at [519, 127] on icon at bounding box center [590, 124] width 6 height 5
click at [519, 127] on icon at bounding box center [589, 124] width 3 height 5
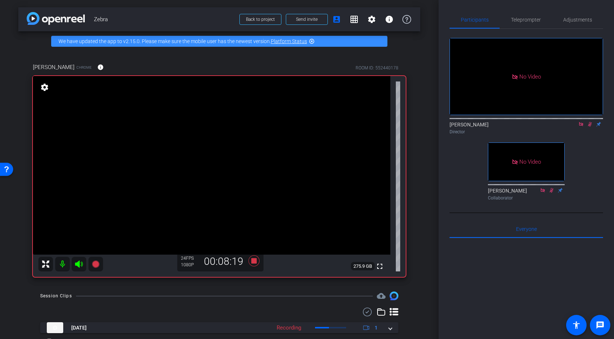
click at [519, 127] on icon at bounding box center [590, 124] width 6 height 5
click at [519, 127] on icon at bounding box center [590, 124] width 4 height 5
click at [519, 127] on icon at bounding box center [590, 124] width 6 height 5
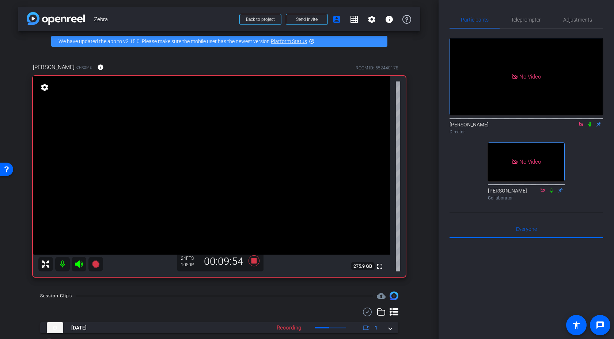
click at [519, 127] on icon at bounding box center [590, 124] width 6 height 5
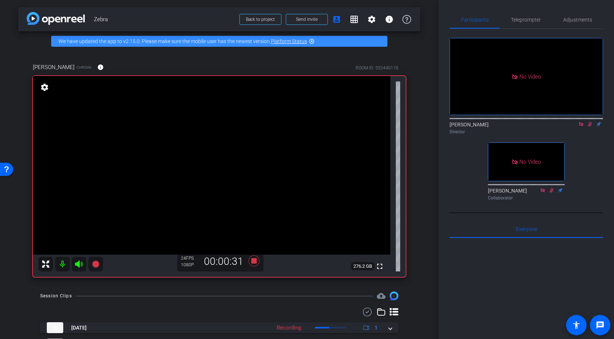
click at [519, 135] on div "[PERSON_NAME] Director" at bounding box center [525, 128] width 153 height 14
click at [519, 127] on mat-icon at bounding box center [589, 124] width 9 height 7
click at [519, 127] on icon at bounding box center [590, 124] width 6 height 5
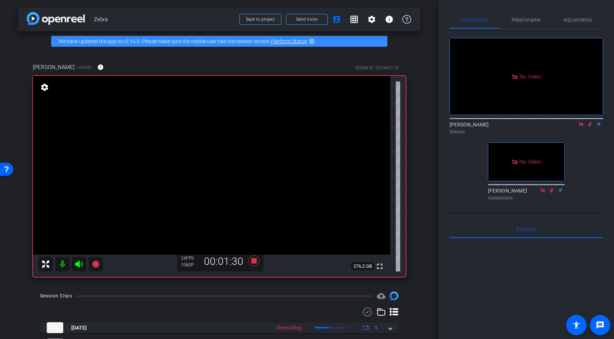
click at [519, 127] on icon at bounding box center [590, 124] width 6 height 5
click at [519, 127] on mat-icon at bounding box center [589, 124] width 9 height 7
click at [519, 127] on icon at bounding box center [590, 124] width 6 height 5
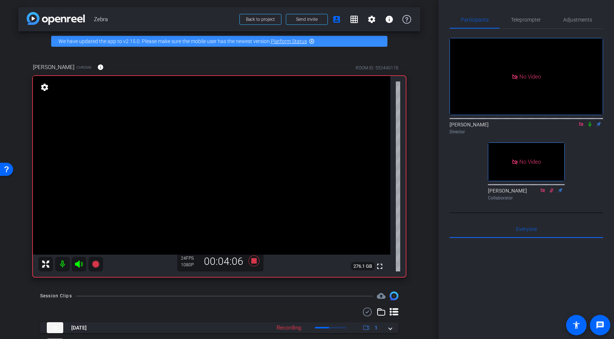
click at [519, 127] on icon at bounding box center [589, 124] width 3 height 5
click at [519, 127] on icon at bounding box center [590, 124] width 6 height 5
click at [519, 127] on icon at bounding box center [589, 124] width 3 height 5
click at [519, 127] on icon at bounding box center [590, 124] width 4 height 5
click at [519, 127] on icon at bounding box center [590, 124] width 6 height 5
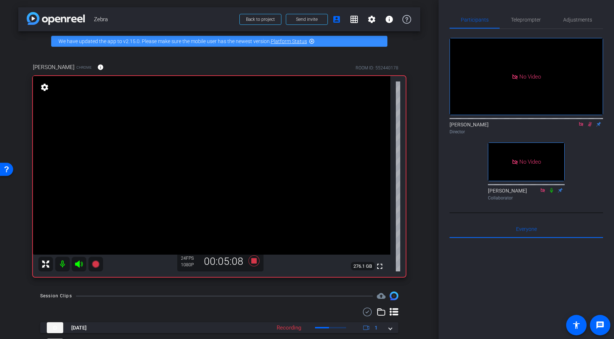
click at [519, 127] on icon at bounding box center [590, 124] width 6 height 5
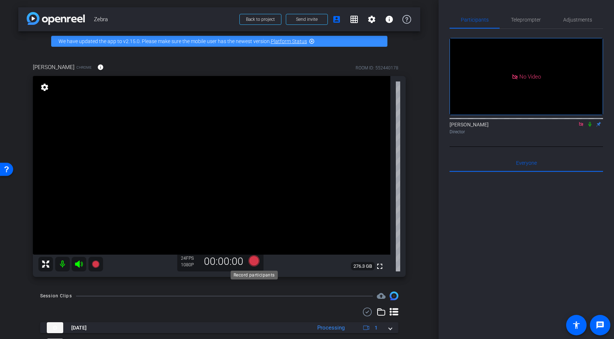
click at [255, 244] on icon at bounding box center [253, 260] width 11 height 11
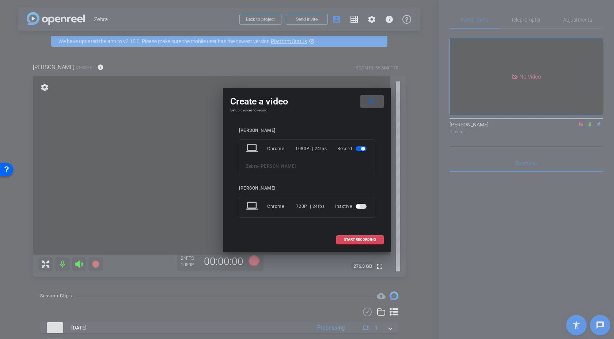
click at [356, 241] on span "START RECORDING" at bounding box center [360, 240] width 32 height 4
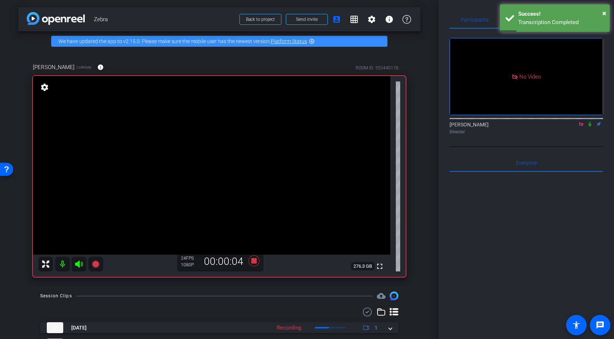
click at [519, 127] on icon at bounding box center [590, 124] width 6 height 5
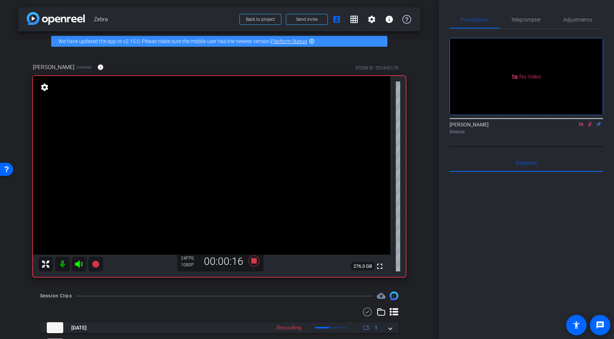
click at [519, 127] on icon at bounding box center [590, 124] width 6 height 5
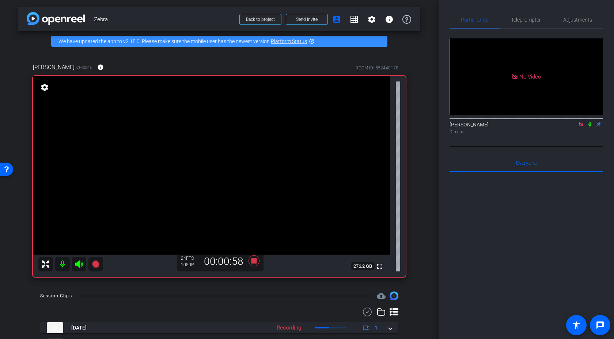
click at [519, 127] on icon at bounding box center [590, 124] width 6 height 5
click at [519, 127] on icon at bounding box center [590, 124] width 4 height 5
click at [519, 127] on icon at bounding box center [589, 124] width 3 height 5
click at [519, 127] on icon at bounding box center [590, 124] width 6 height 5
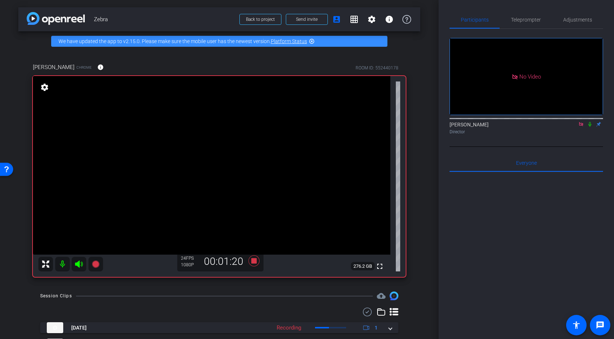
click at [519, 127] on icon at bounding box center [590, 124] width 6 height 5
click at [519, 127] on icon at bounding box center [589, 124] width 3 height 5
click at [519, 127] on icon at bounding box center [590, 124] width 6 height 5
click at [254, 244] on icon at bounding box center [253, 260] width 11 height 11
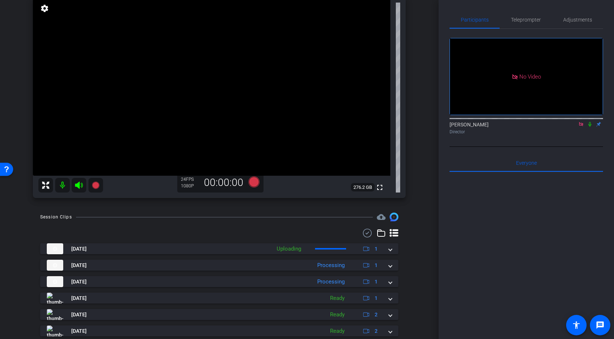
scroll to position [168, 0]
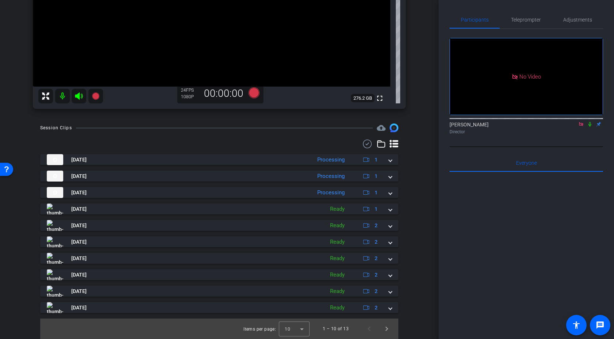
click at [519, 127] on icon at bounding box center [589, 124] width 3 height 5
